Goal: Information Seeking & Learning: Learn about a topic

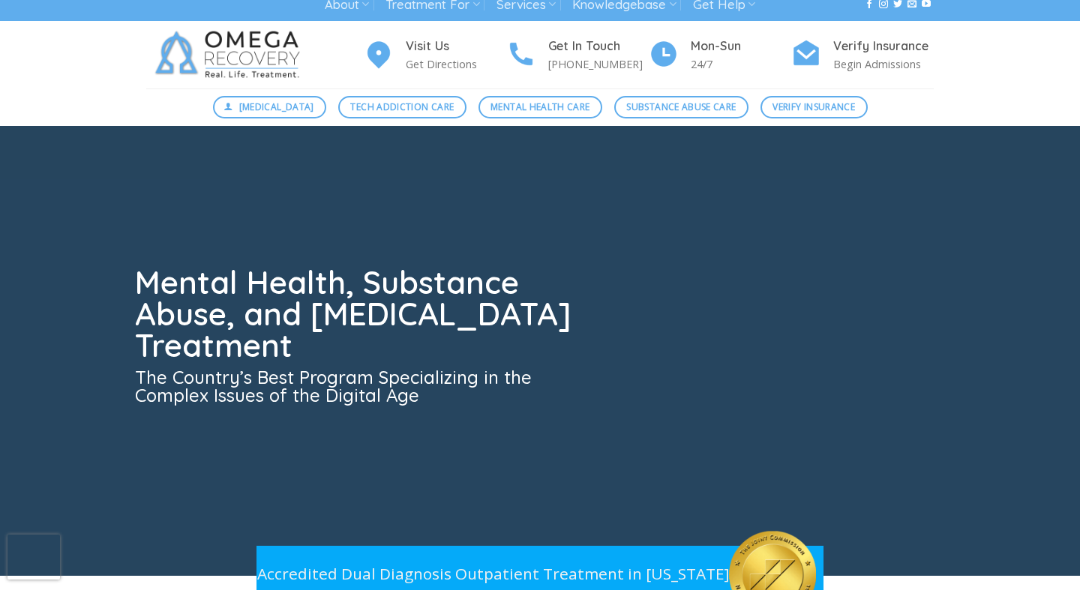
scroll to position [14, 0]
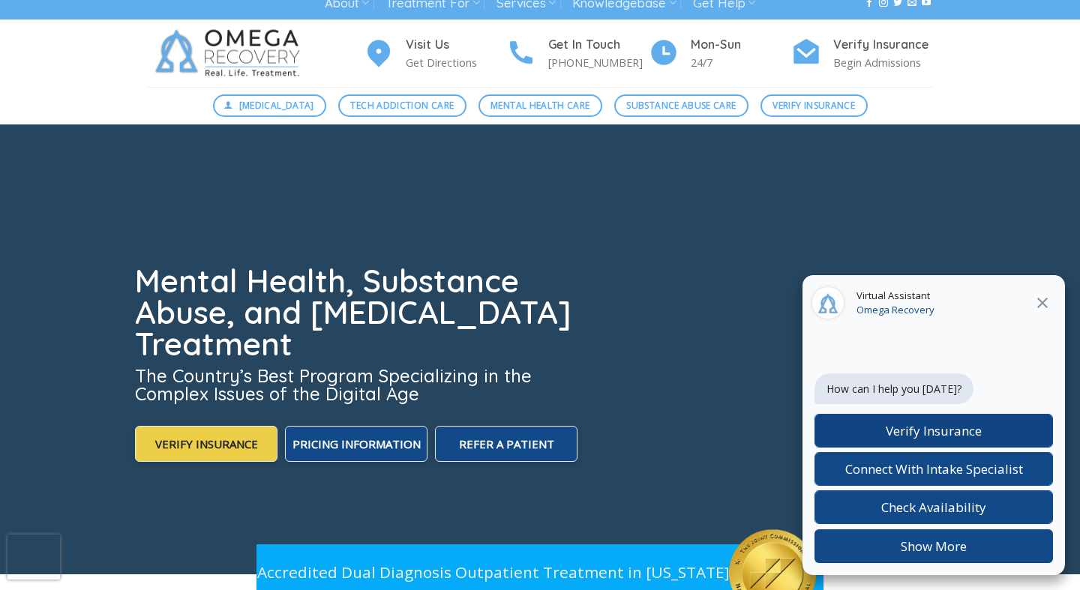
click at [945, 433] on span "Verify Insurance" at bounding box center [934, 430] width 96 height 17
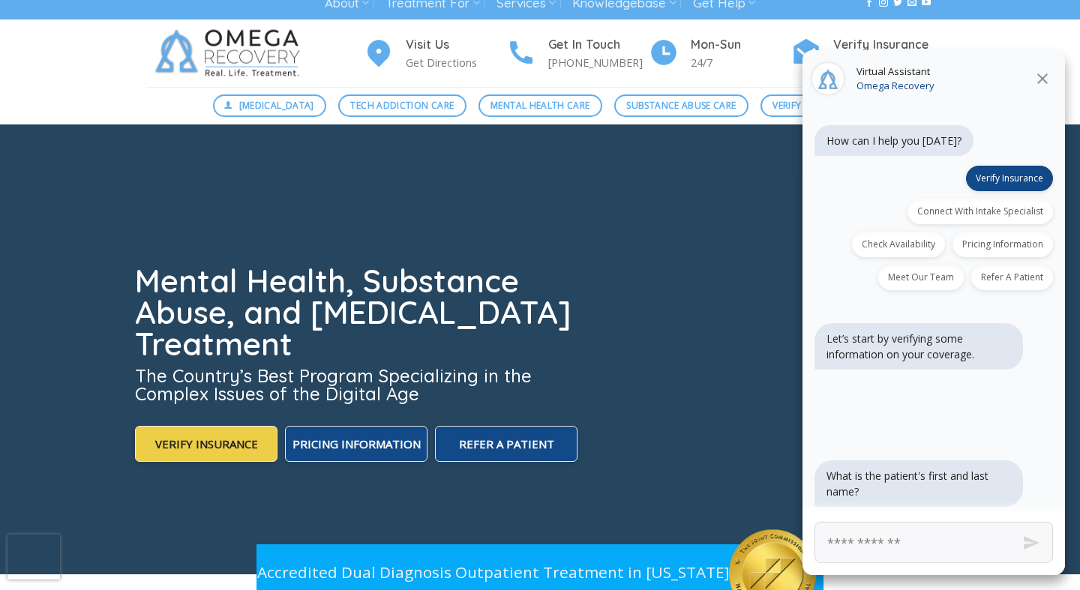
click at [1047, 83] on icon "Close" at bounding box center [1043, 79] width 11 height 11
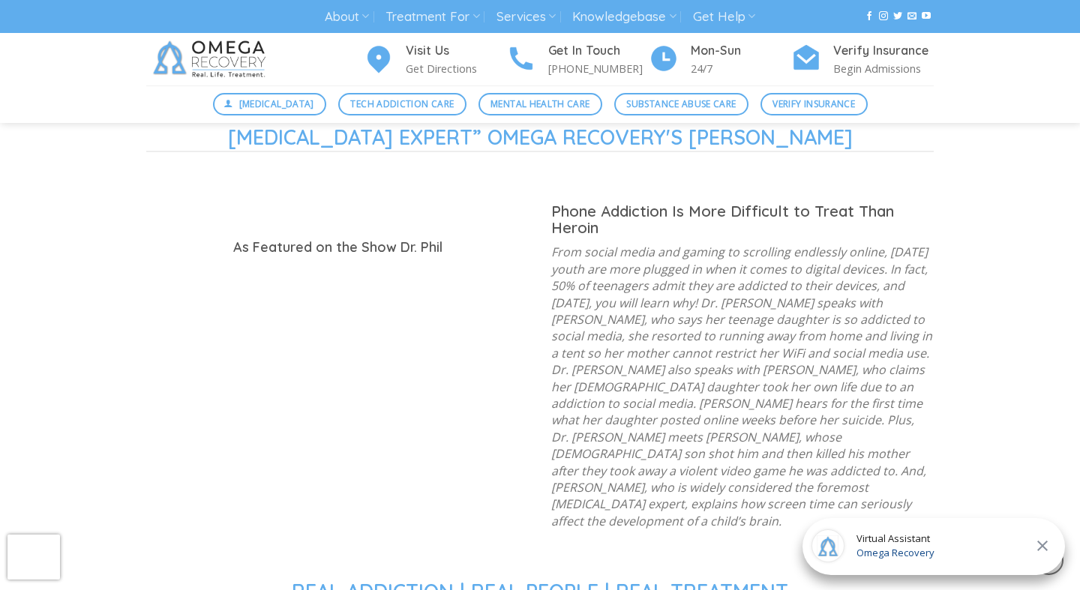
scroll to position [1444, 0]
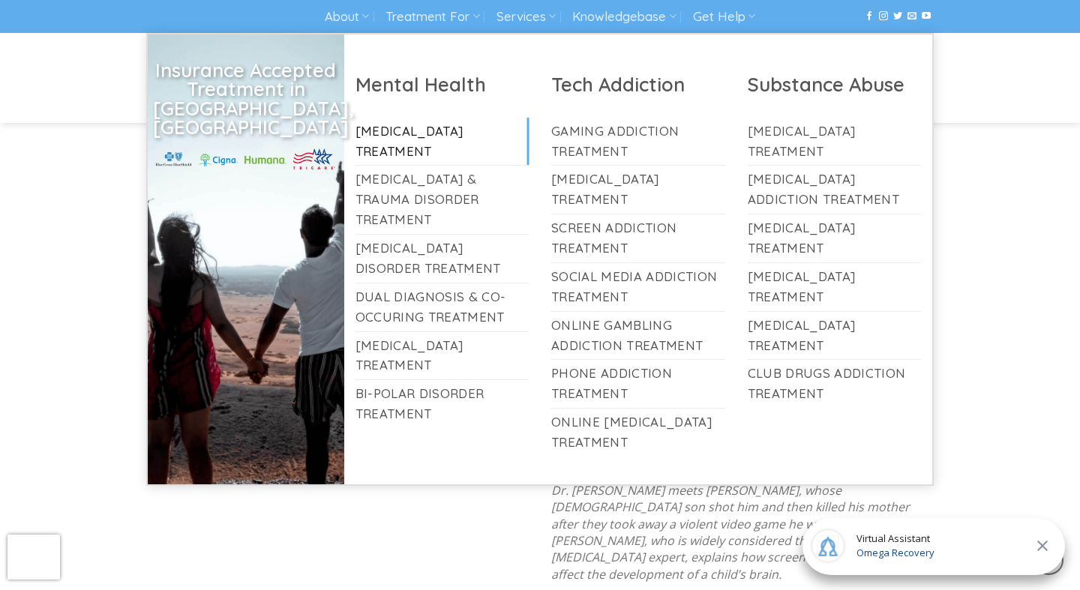
click at [446, 128] on link "[MEDICAL_DATA] Treatment" at bounding box center [443, 142] width 174 height 48
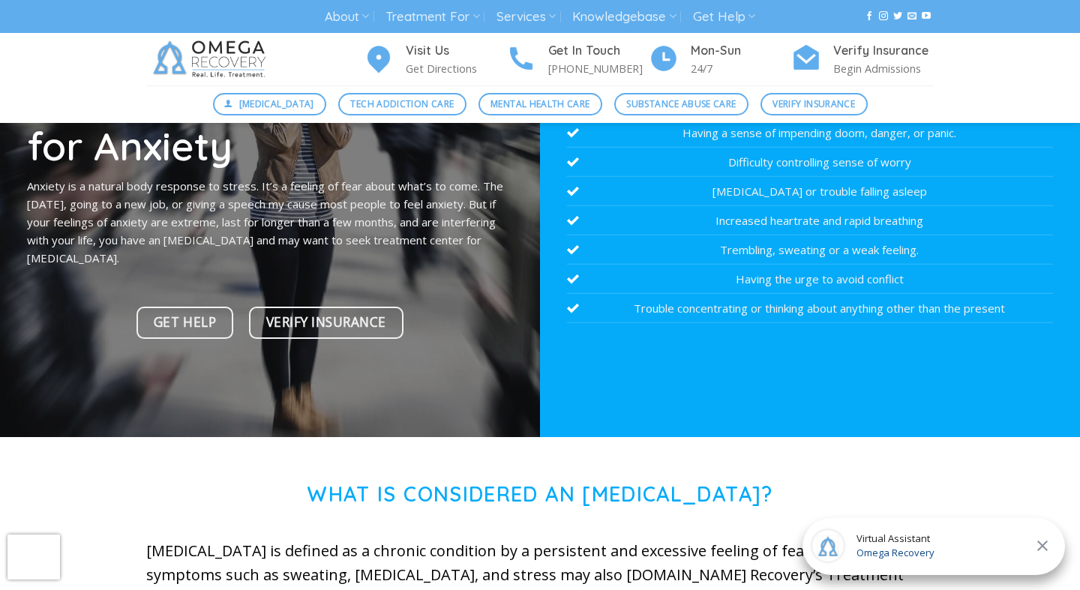
scroll to position [120, 0]
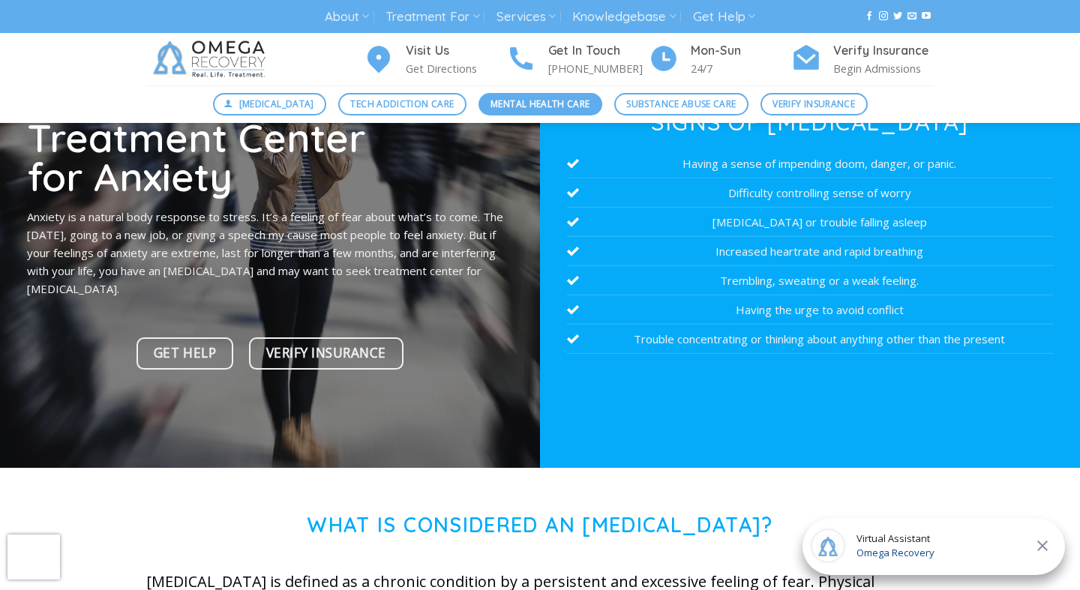
click at [572, 106] on span "Mental Health Care" at bounding box center [540, 104] width 99 height 14
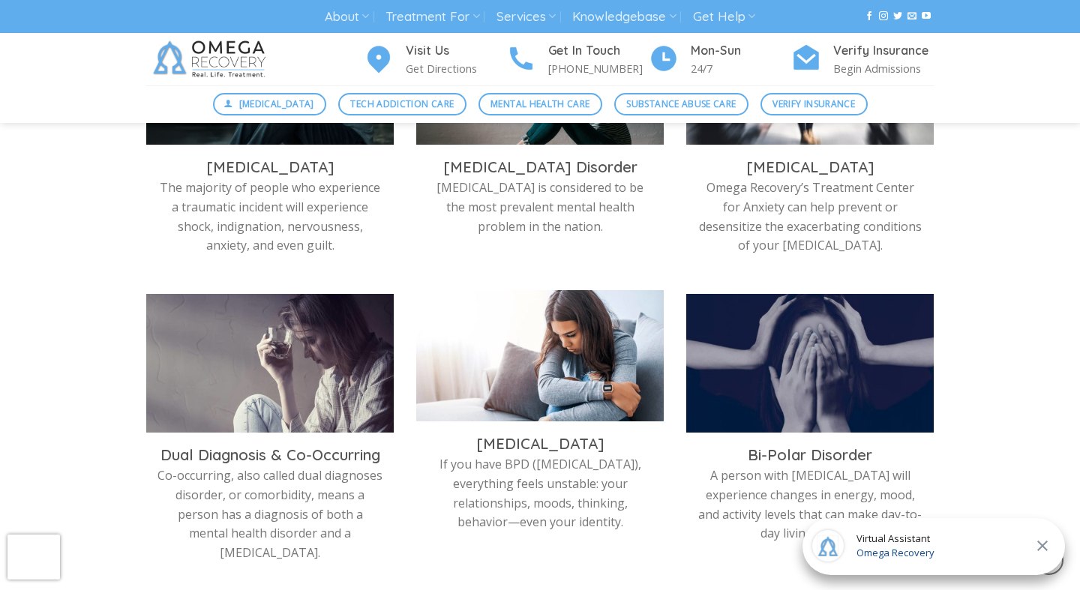
scroll to position [553, 0]
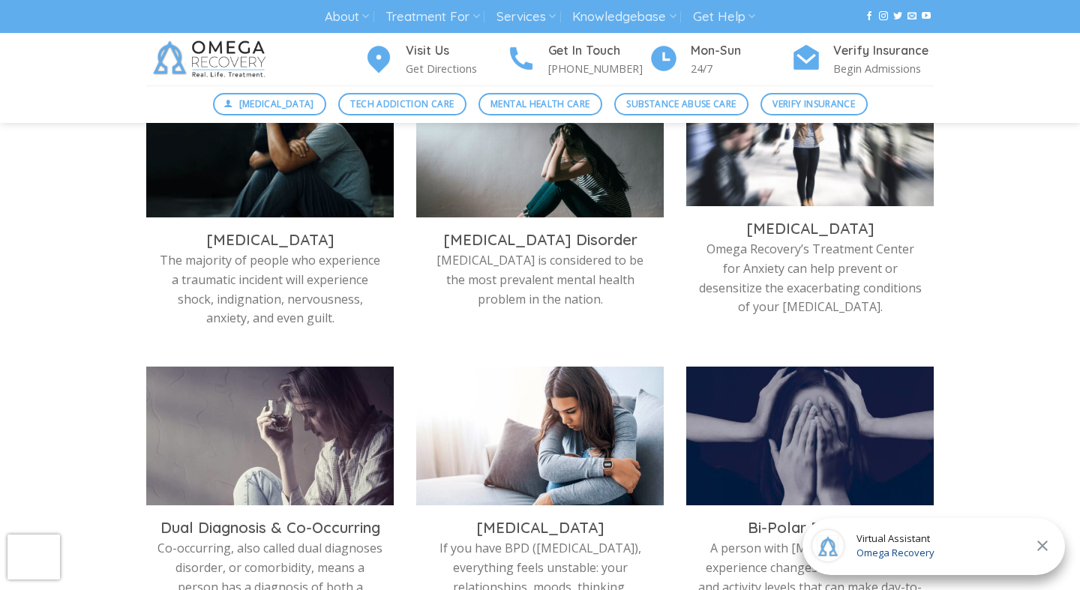
click at [788, 174] on img at bounding box center [810, 144] width 248 height 139
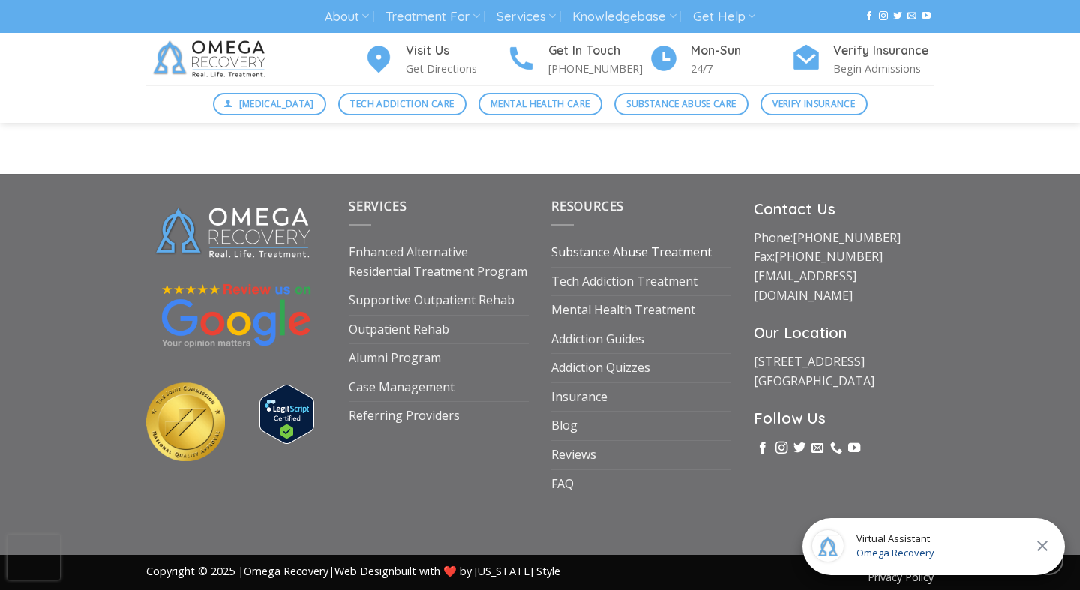
scroll to position [5290, 0]
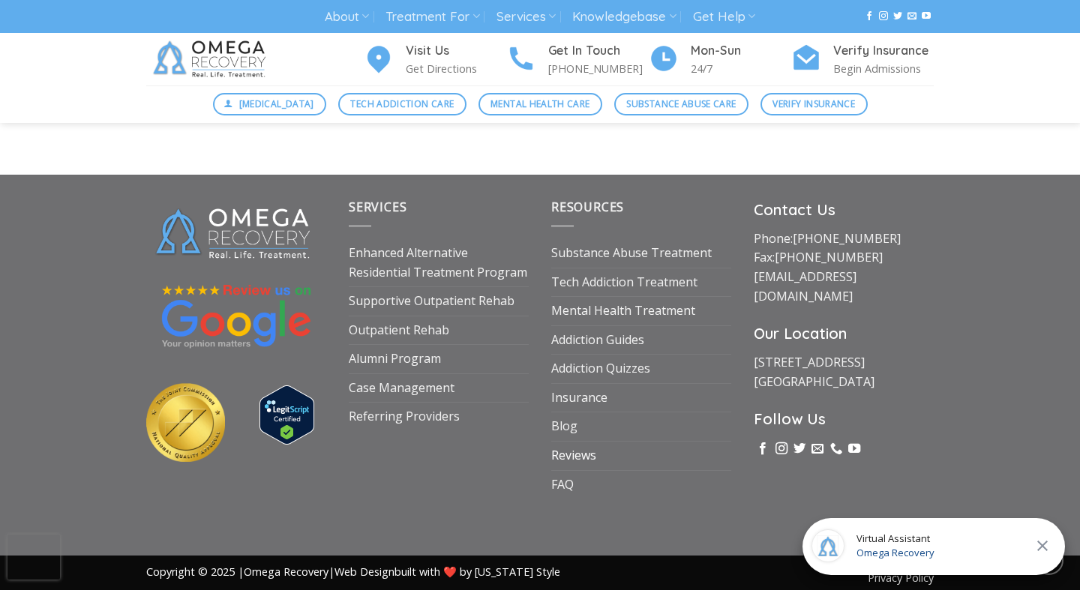
click at [583, 446] on link "Reviews" at bounding box center [573, 456] width 45 height 29
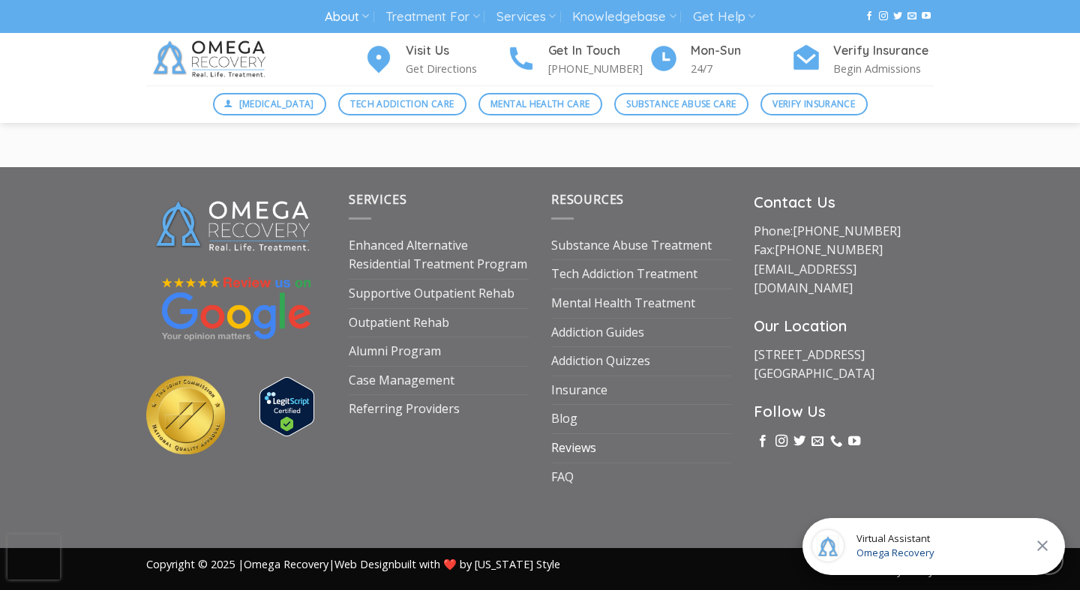
scroll to position [1125, 0]
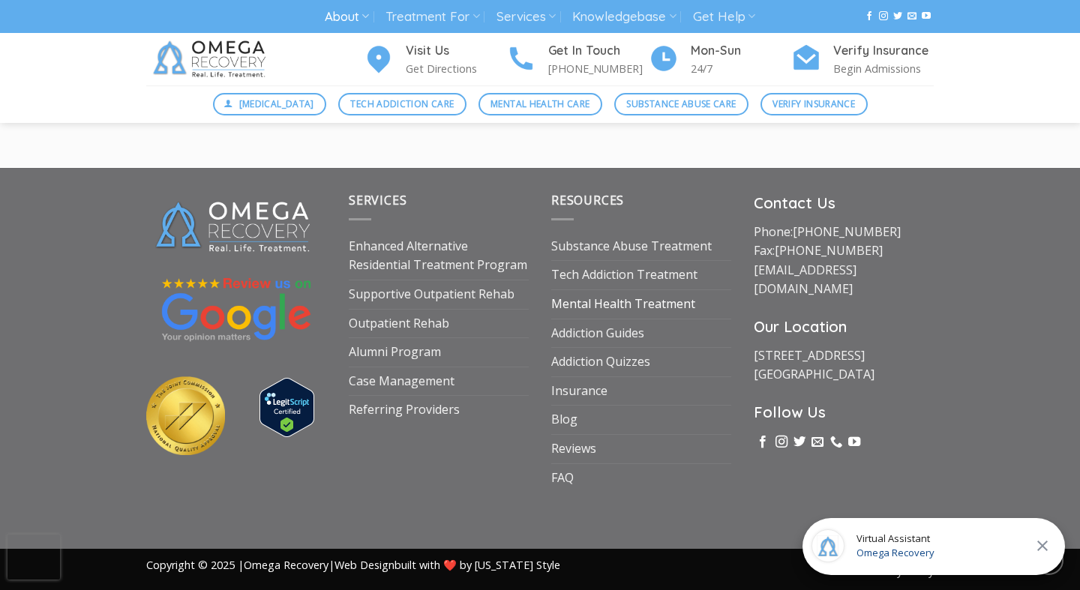
click at [633, 298] on link "Mental Health Treatment" at bounding box center [623, 304] width 144 height 29
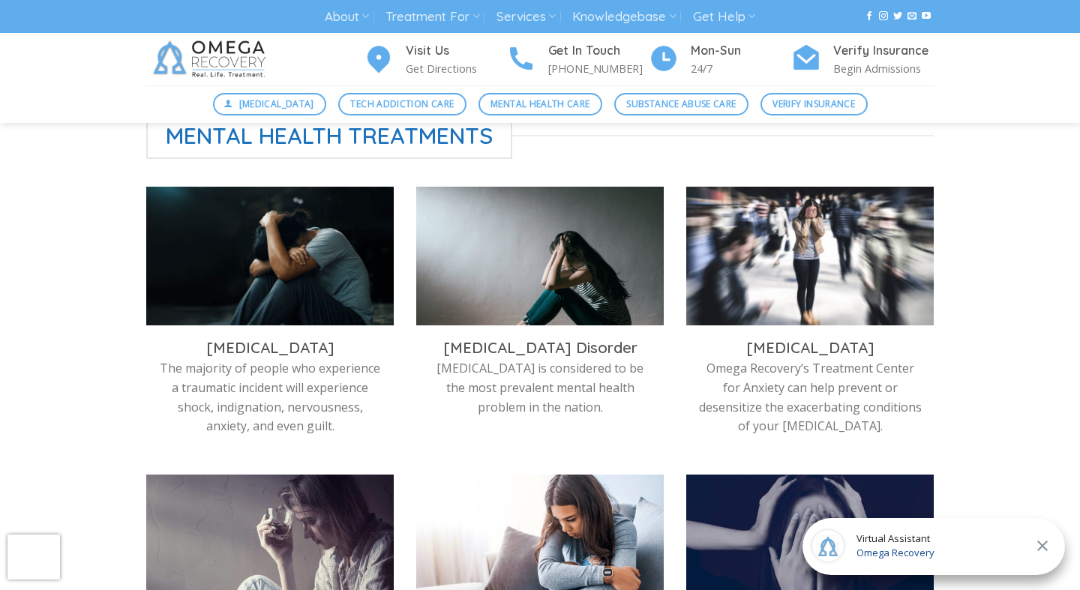
scroll to position [524, 0]
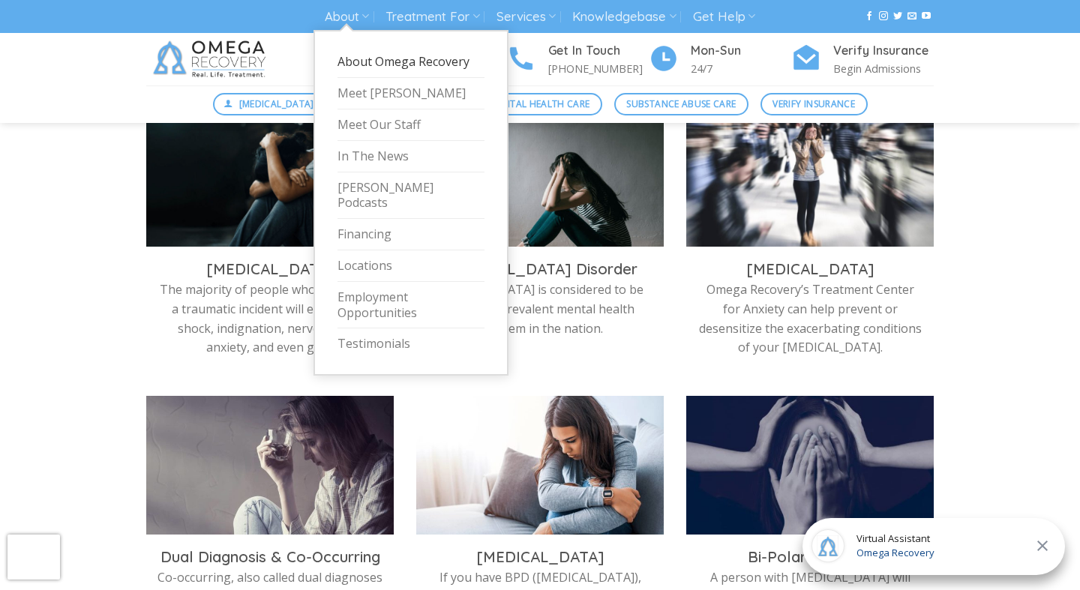
click at [392, 60] on link "About Omega Recovery" at bounding box center [411, 63] width 147 height 32
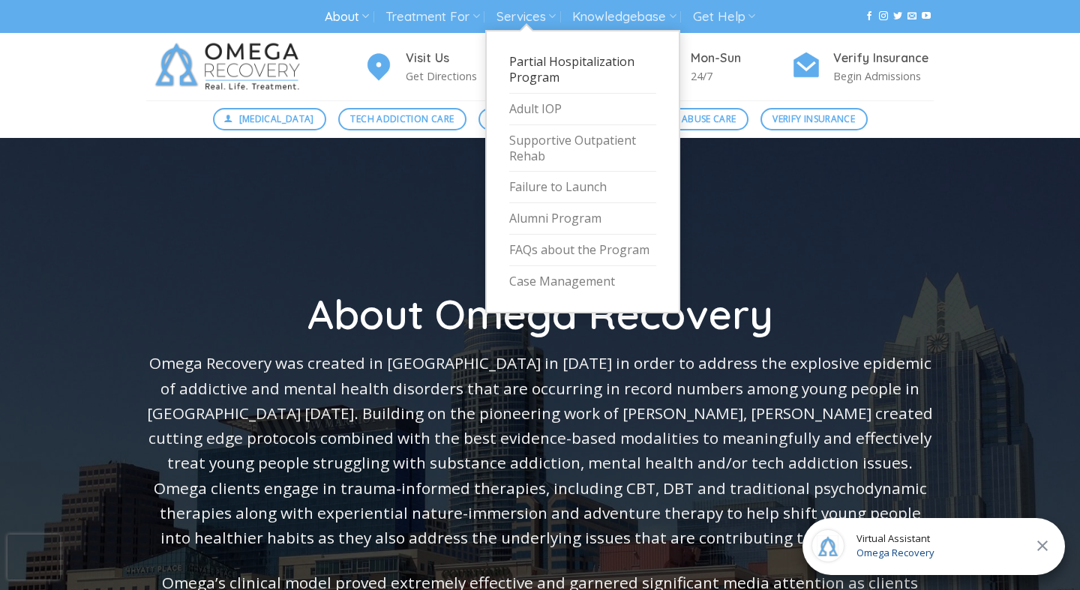
click at [545, 77] on link "Partial Hospitalization Program" at bounding box center [582, 70] width 147 height 47
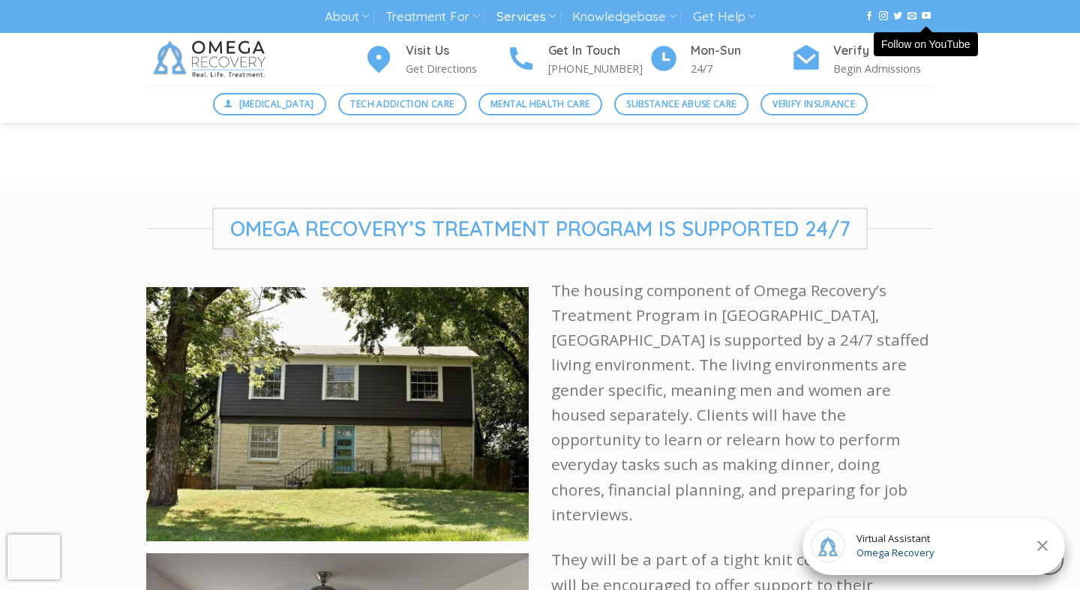
scroll to position [2094, 0]
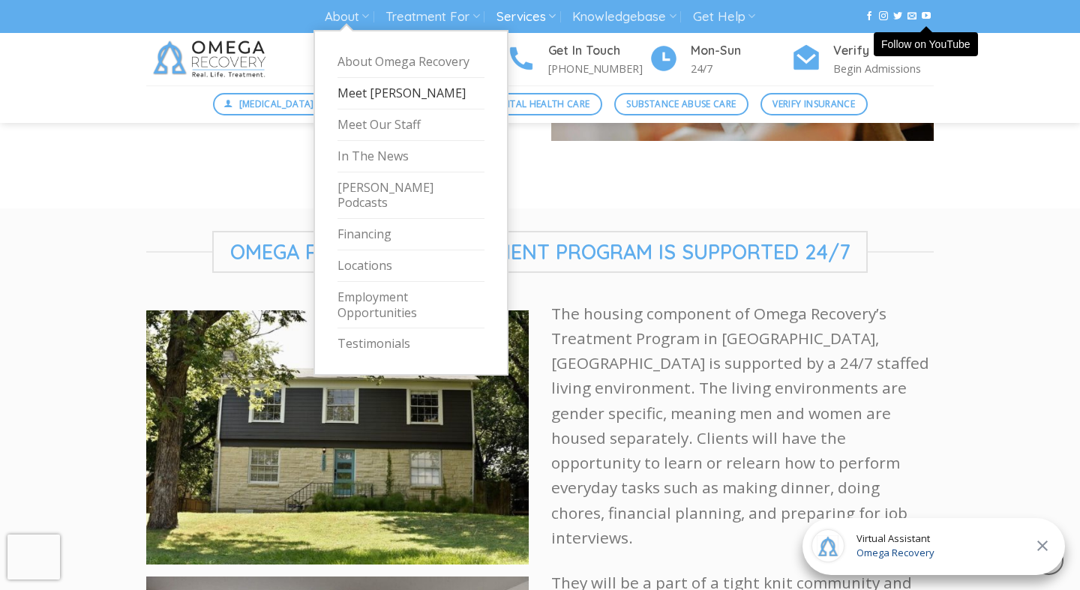
click at [368, 88] on link "Meet [PERSON_NAME]" at bounding box center [411, 94] width 147 height 32
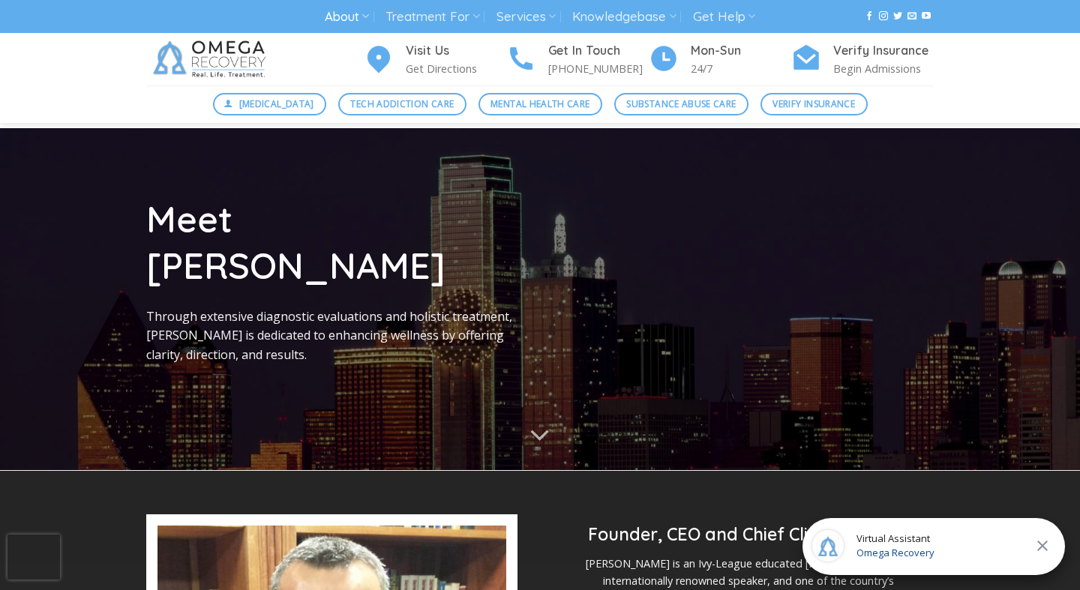
scroll to position [3, 0]
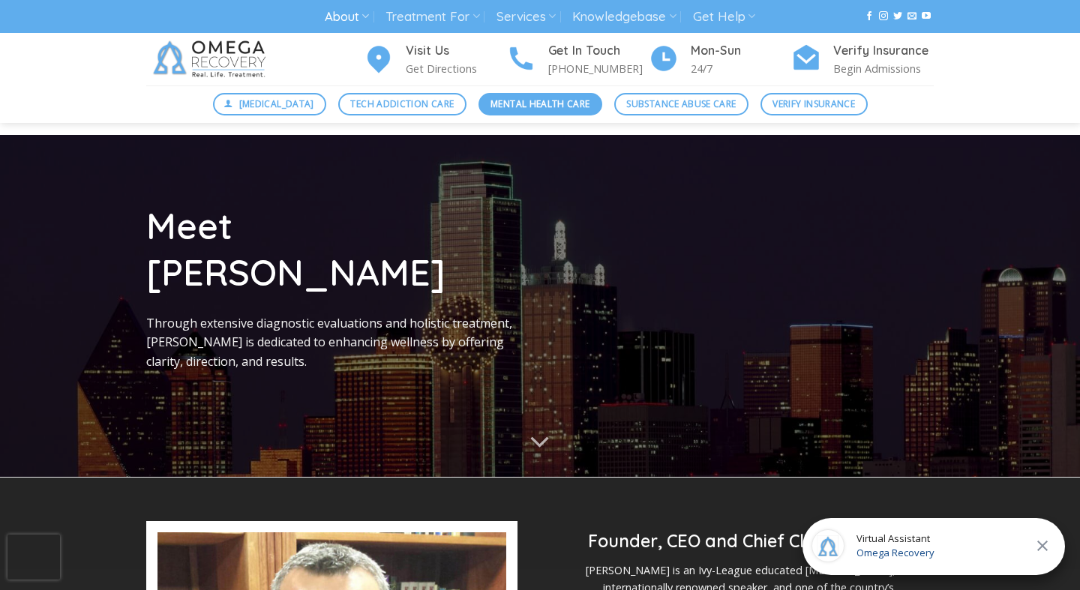
click at [557, 107] on span "Mental Health Care" at bounding box center [540, 104] width 99 height 14
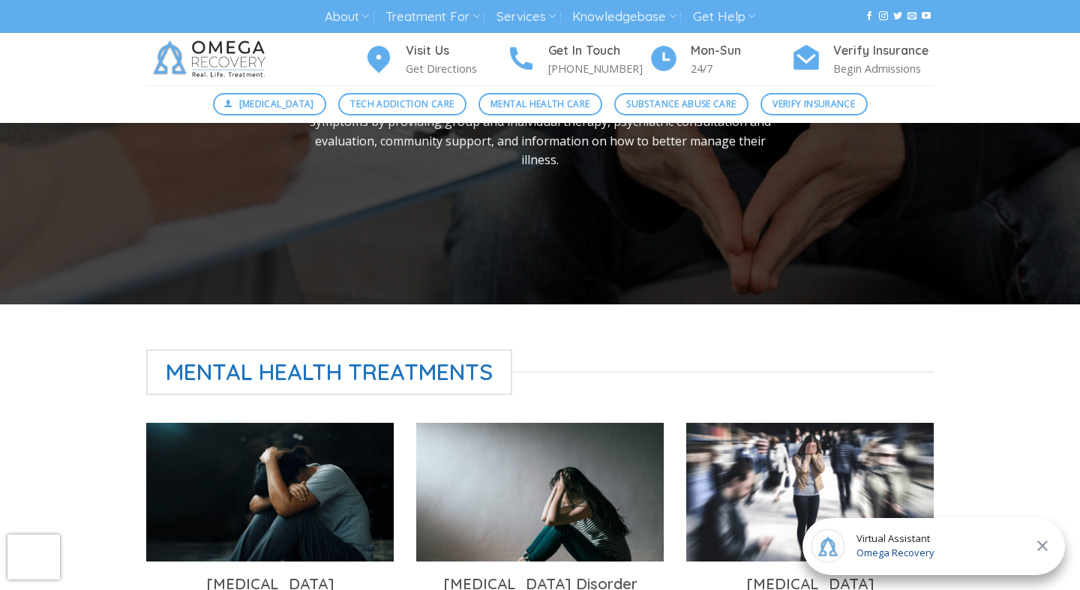
scroll to position [156, 0]
